Goal: Transaction & Acquisition: Download file/media

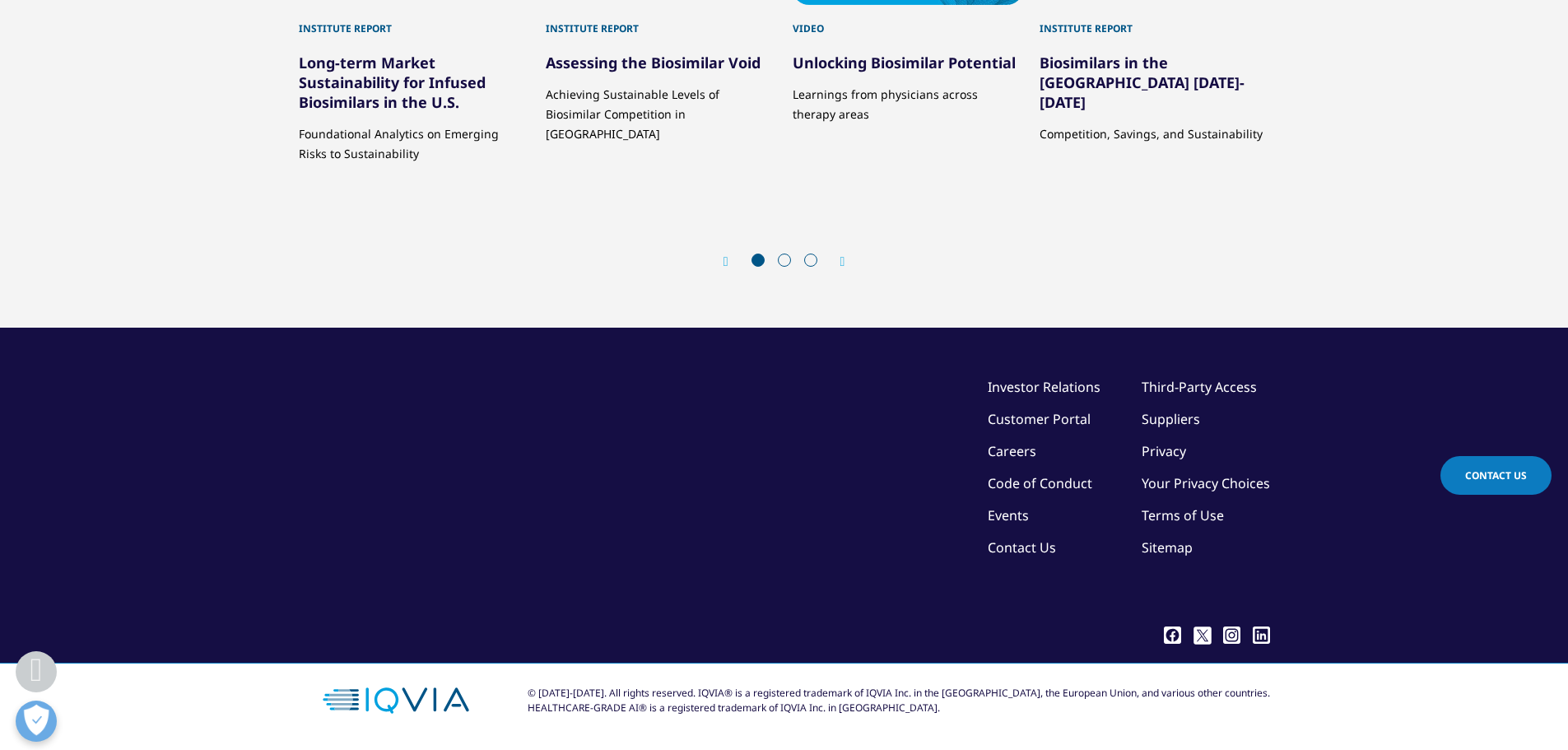
scroll to position [4856, 0]
click at [1113, 112] on link "Biosimilars in the United States 2023-2027" at bounding box center [1142, 82] width 205 height 59
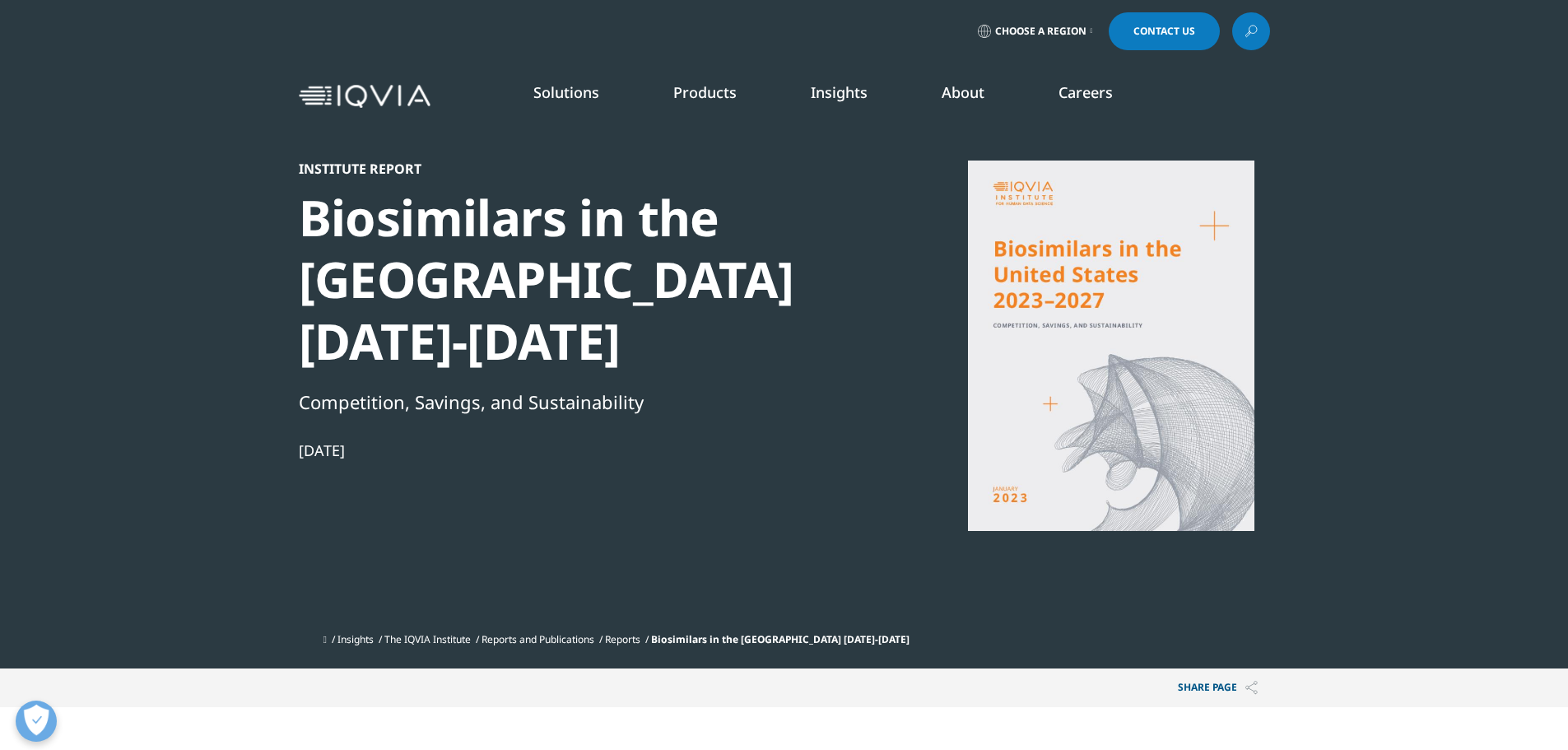
scroll to position [322, 971]
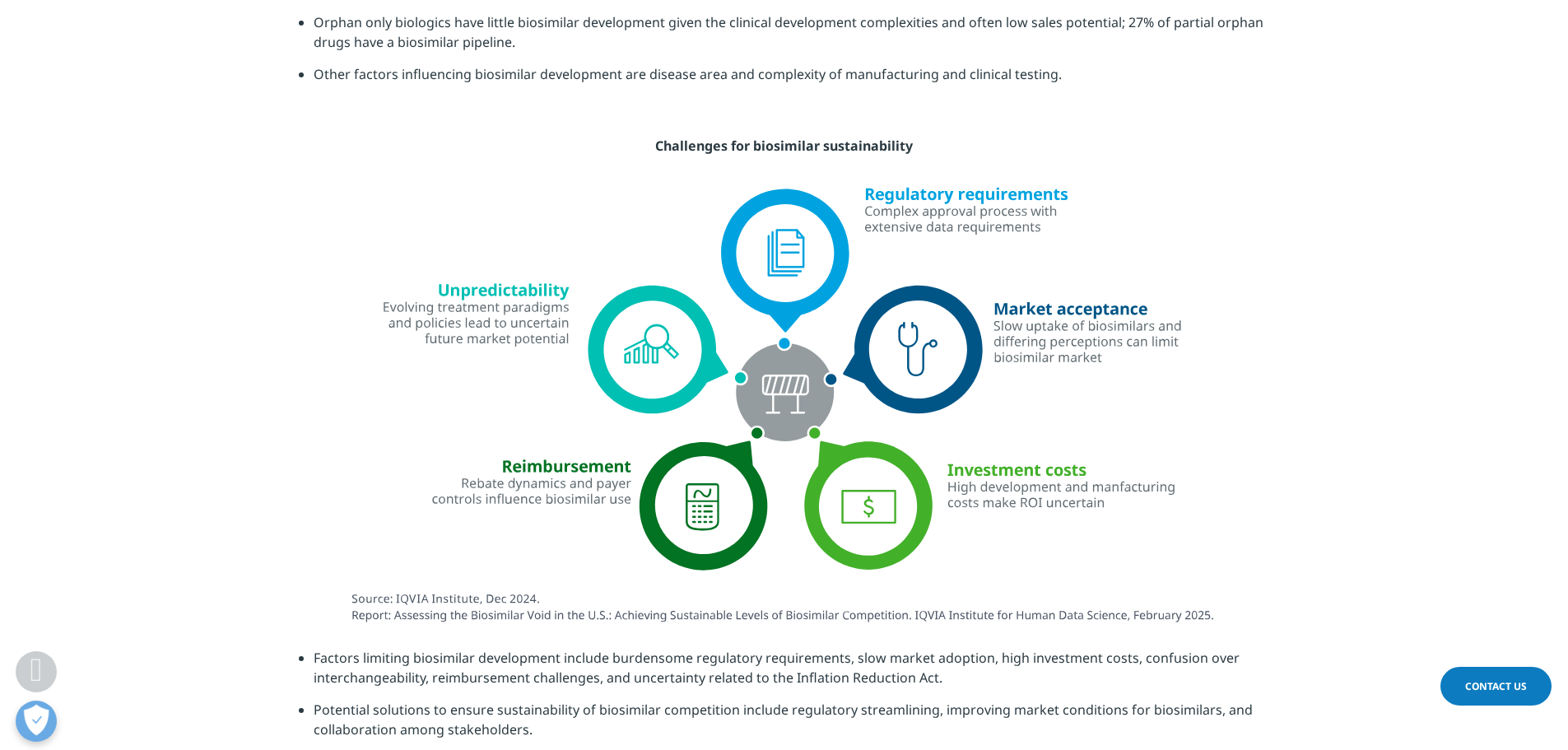
scroll to position [3704, 0]
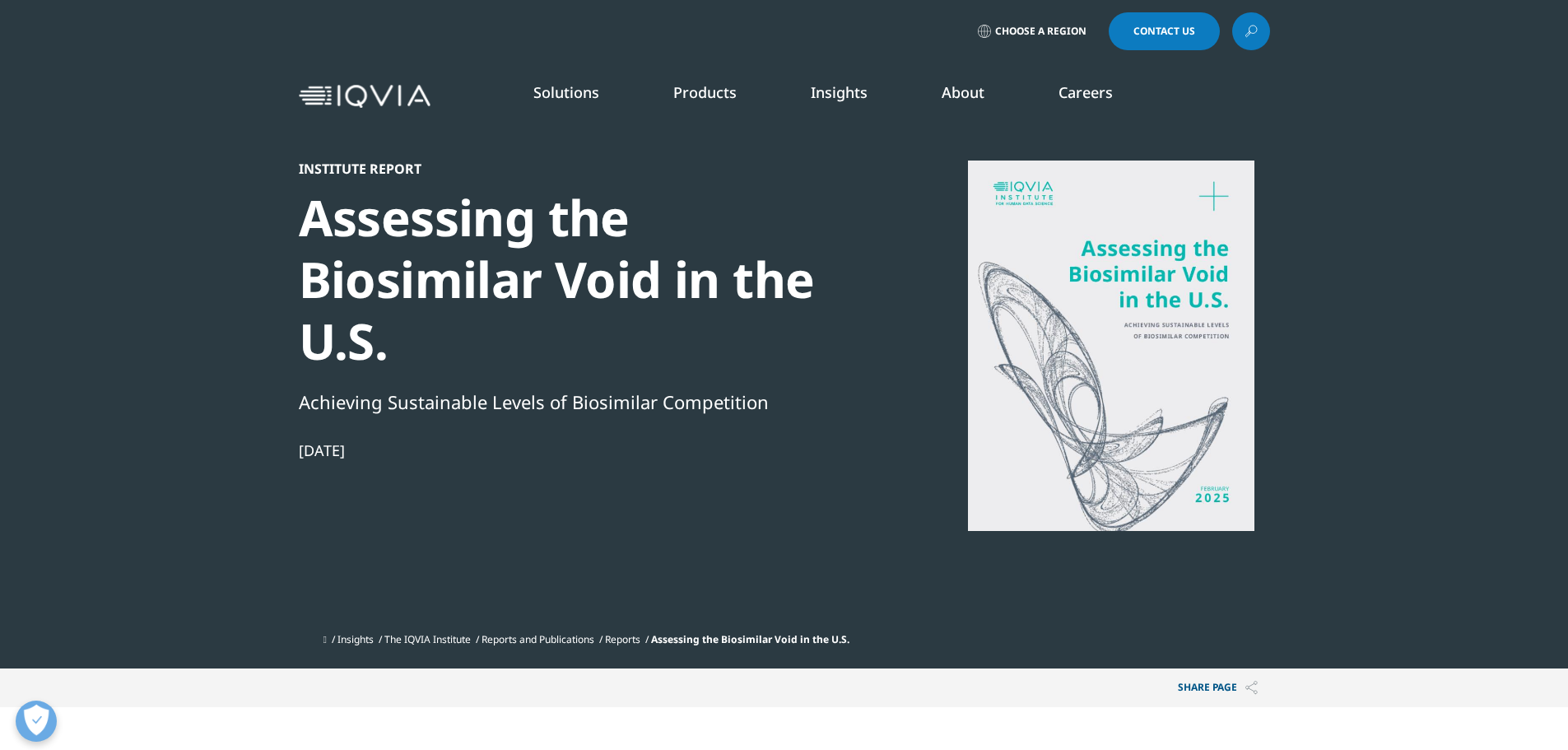
scroll to position [479, 971]
click at [1094, 411] on div at bounding box center [1111, 345] width 318 height 370
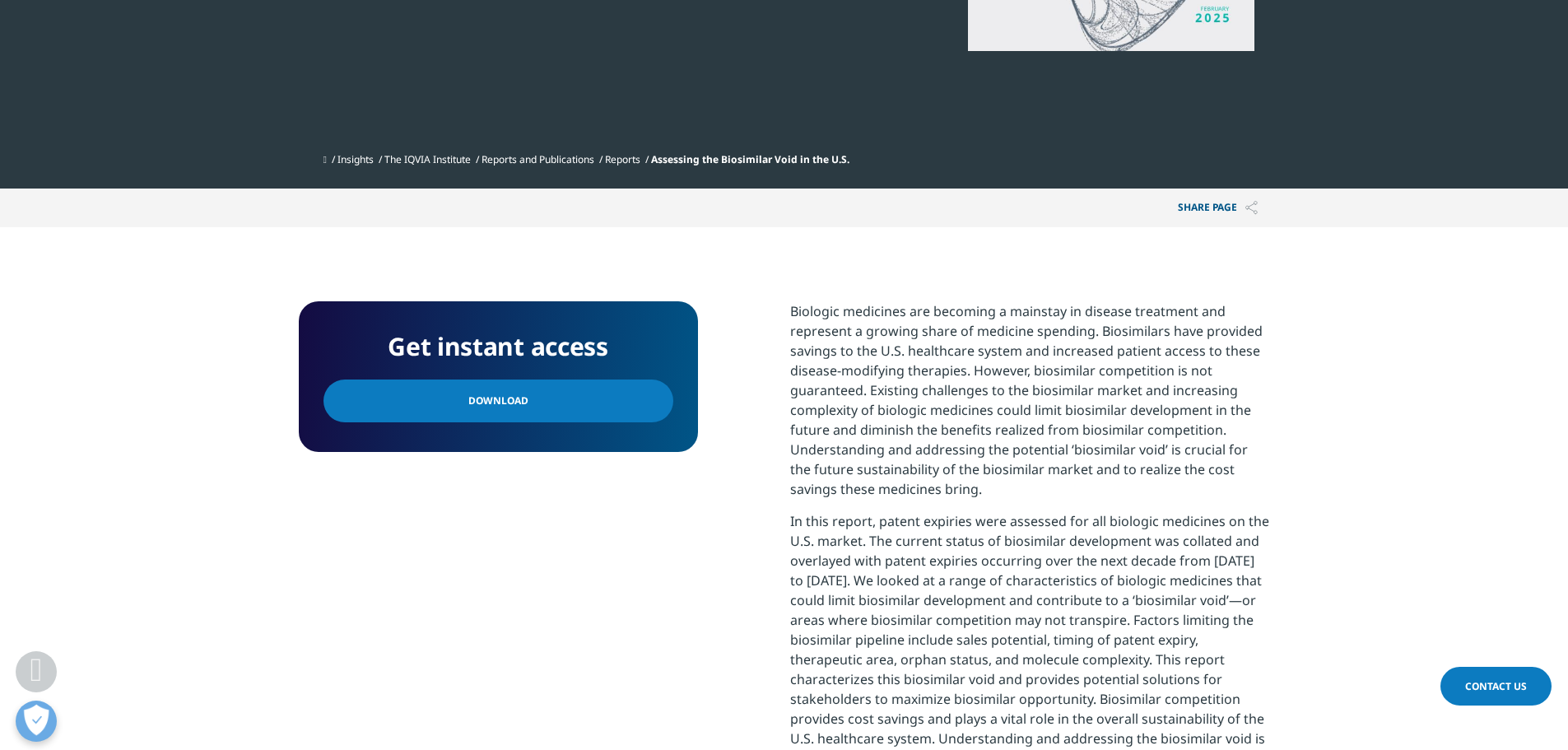
scroll to position [494, 0]
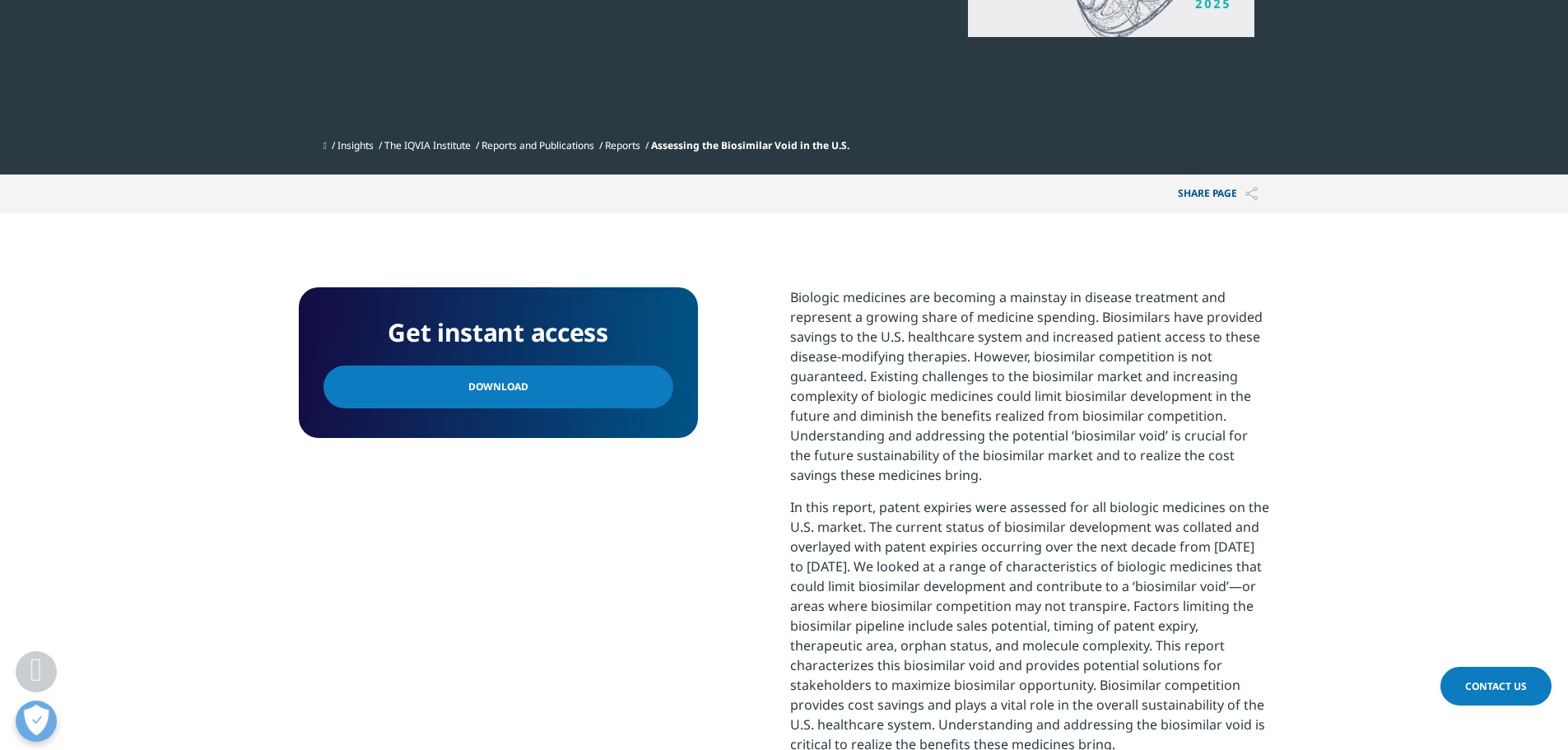
click at [579, 393] on link "Download" at bounding box center [498, 386] width 350 height 43
